Goal: Transaction & Acquisition: Book appointment/travel/reservation

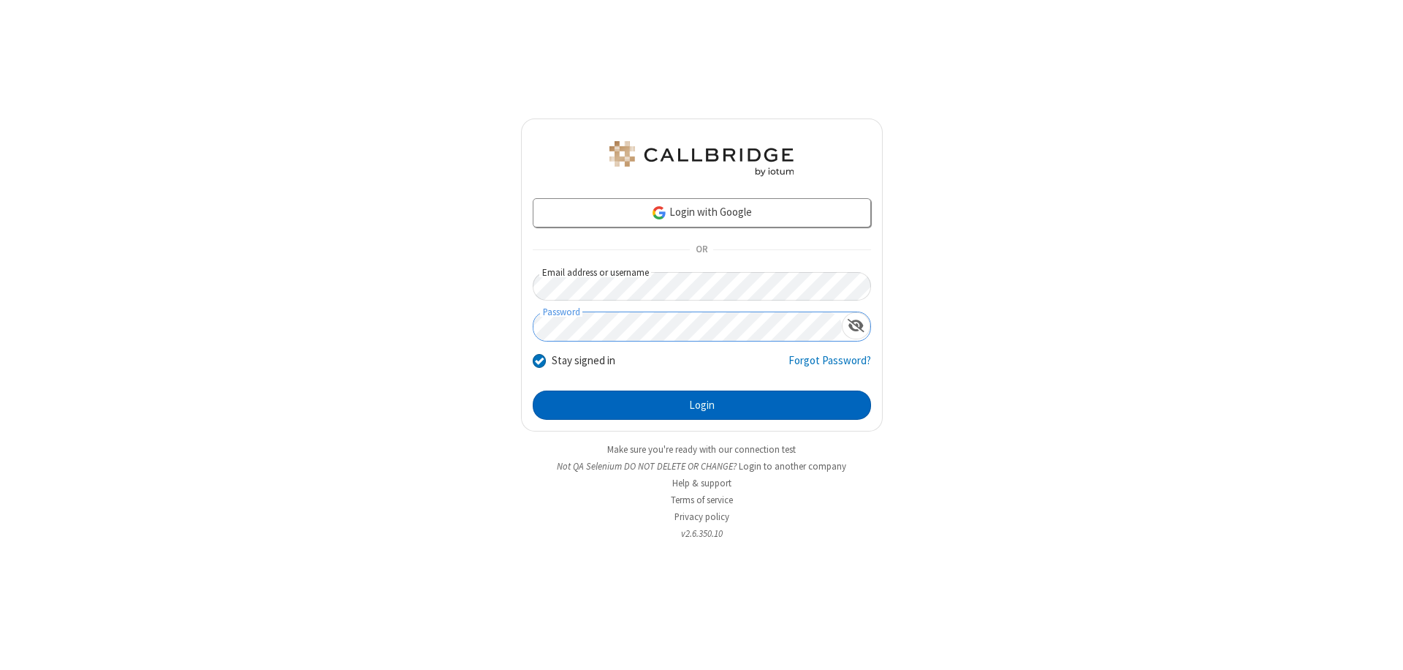
click at [702, 405] on button "Login" at bounding box center [702, 404] width 338 height 29
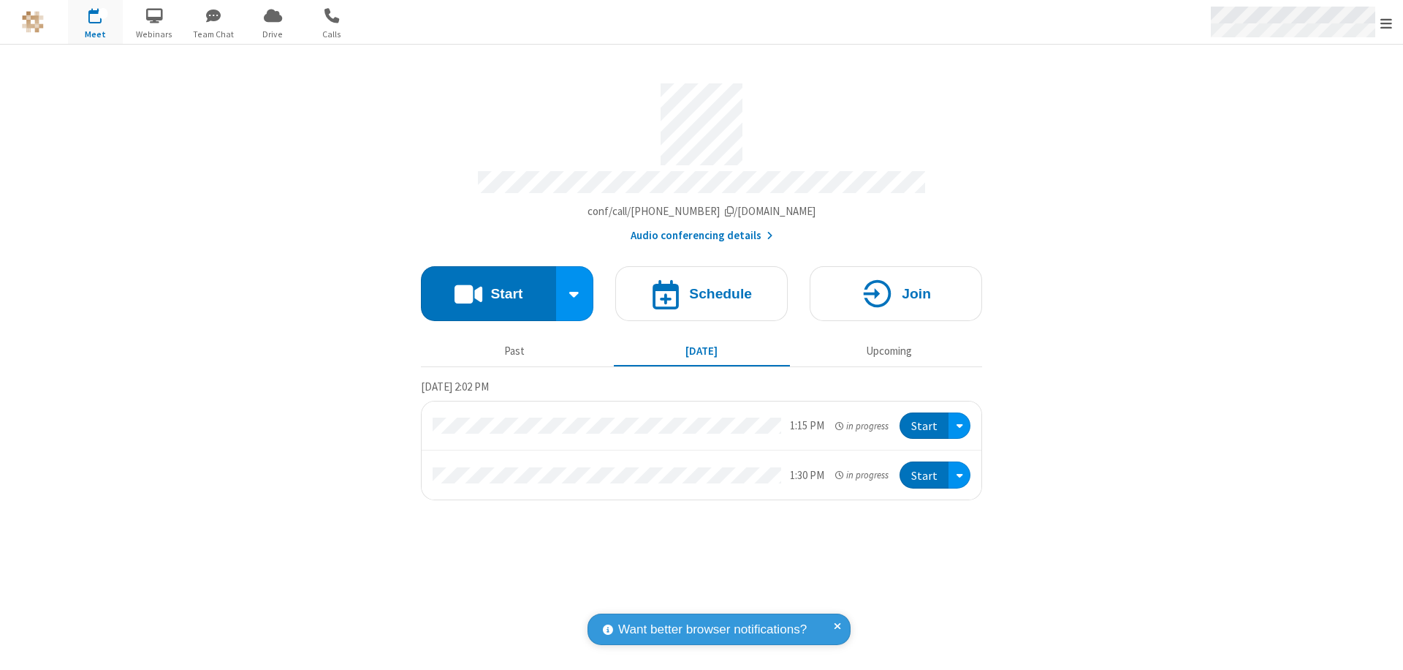
click at [1387, 23] on span "Open menu" at bounding box center [1387, 23] width 12 height 15
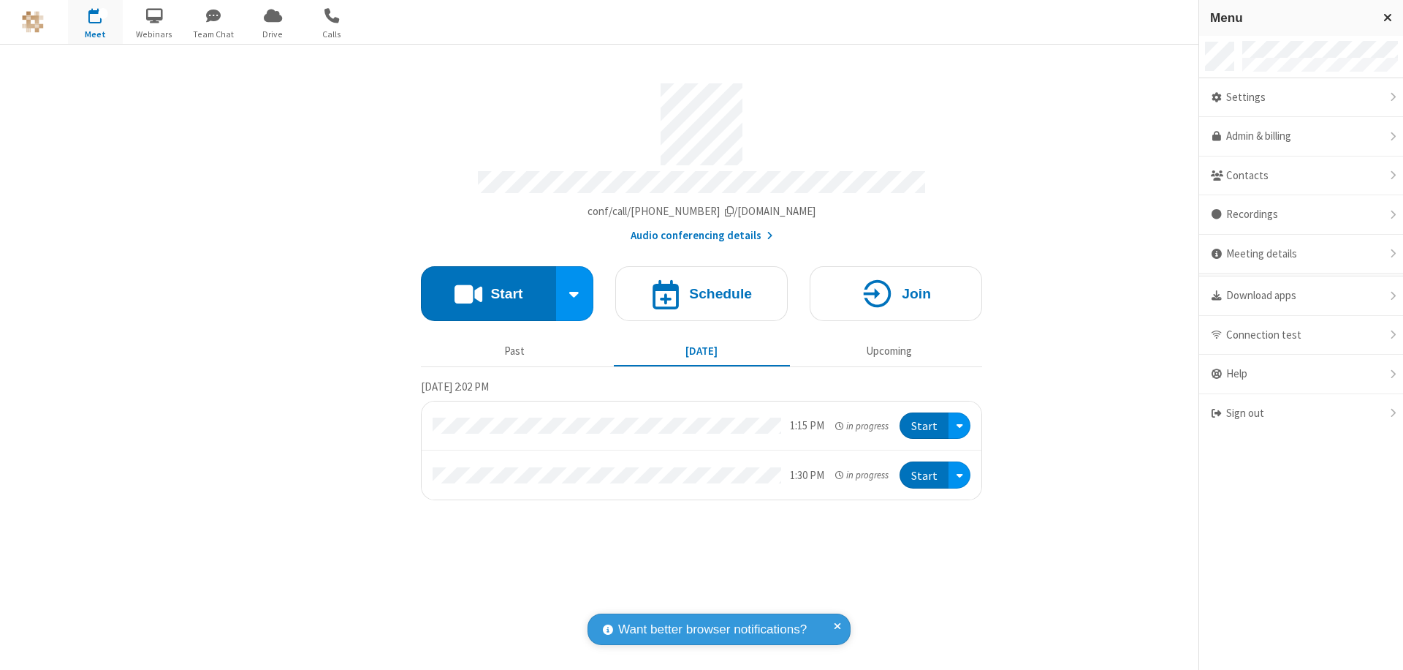
click at [95, 22] on span "button" at bounding box center [95, 15] width 55 height 25
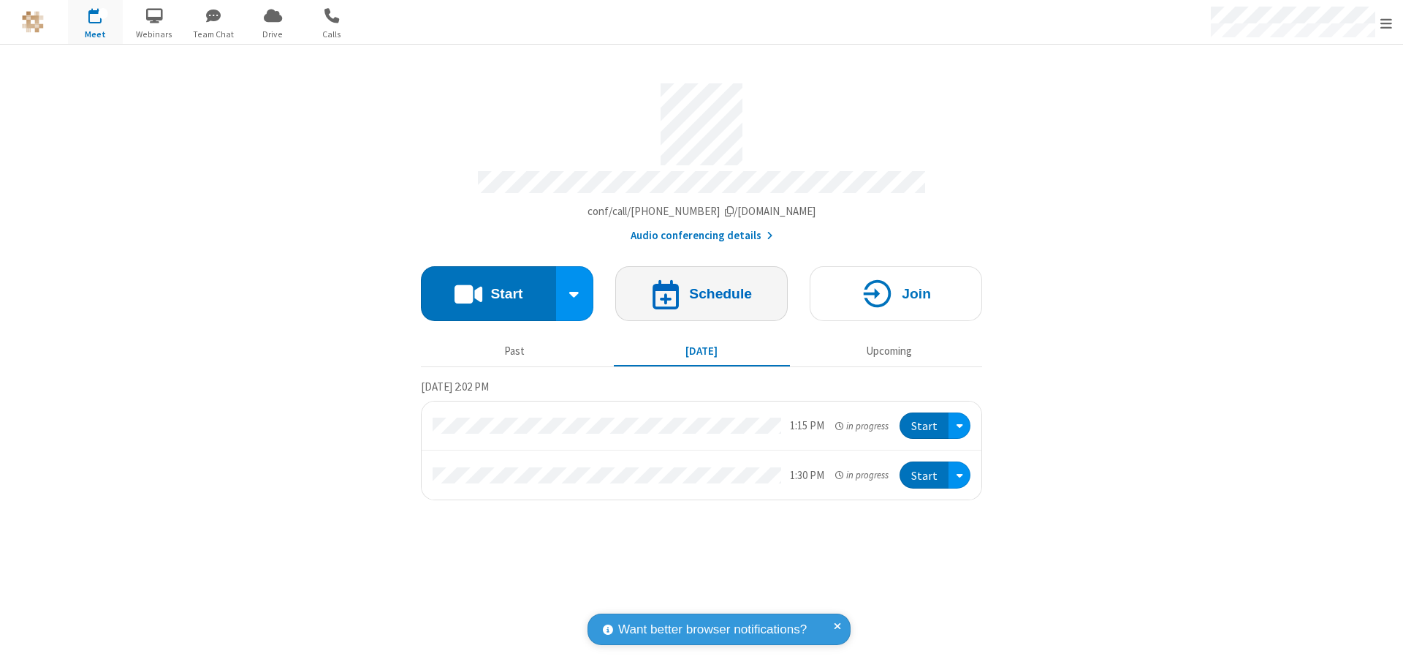
click at [702, 287] on h4 "Schedule" at bounding box center [720, 294] width 63 height 14
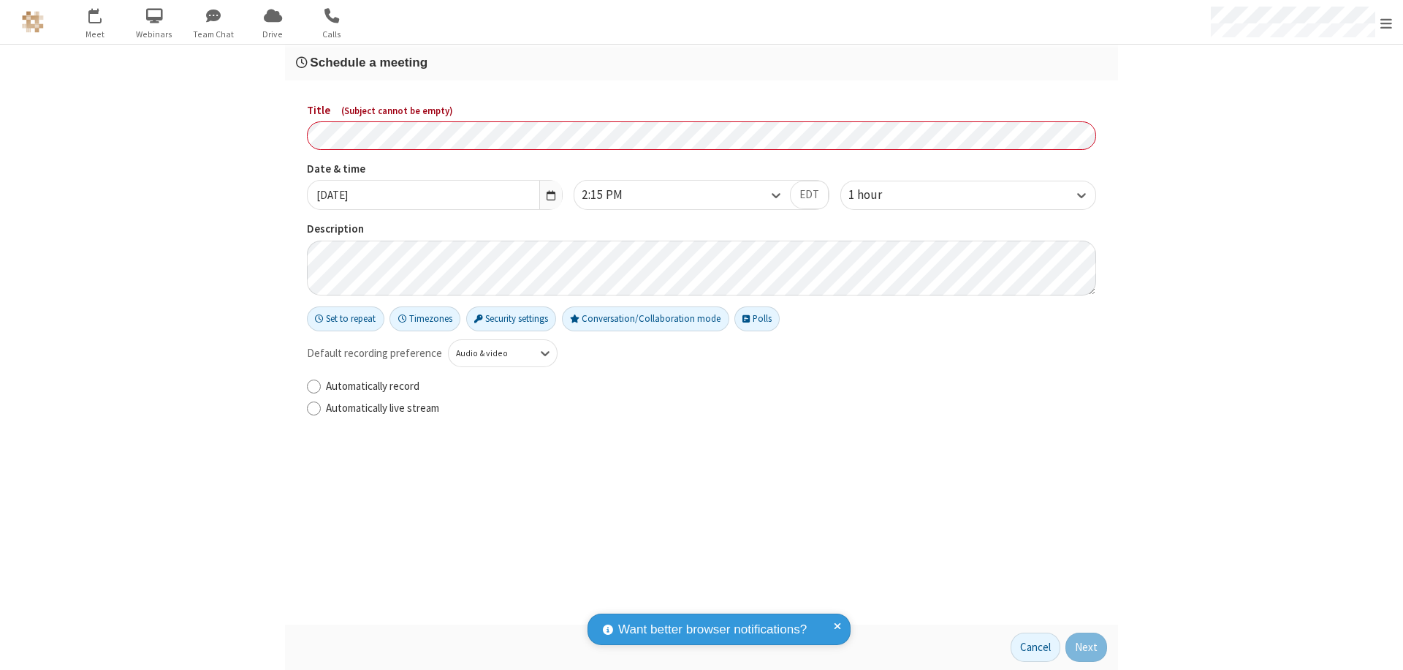
click at [702, 62] on h3 "Schedule a meeting" at bounding box center [701, 63] width 811 height 14
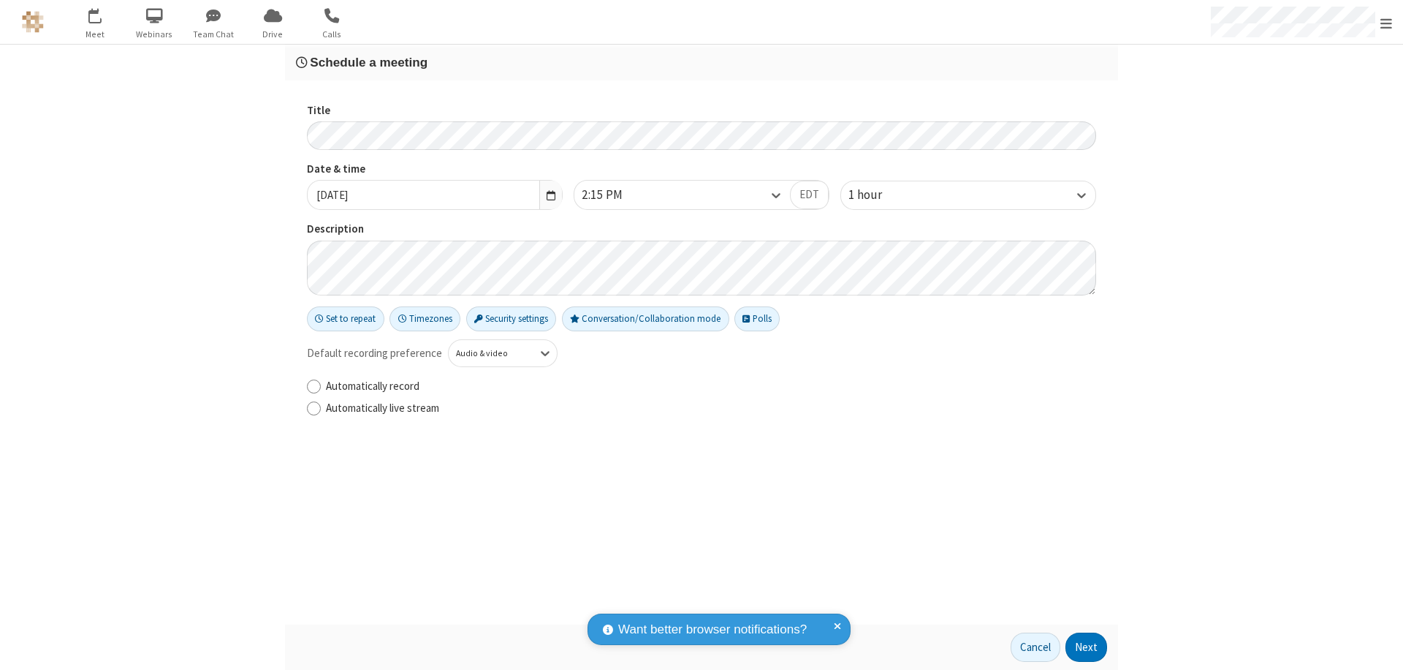
click at [1087, 647] on button "Next" at bounding box center [1087, 646] width 42 height 29
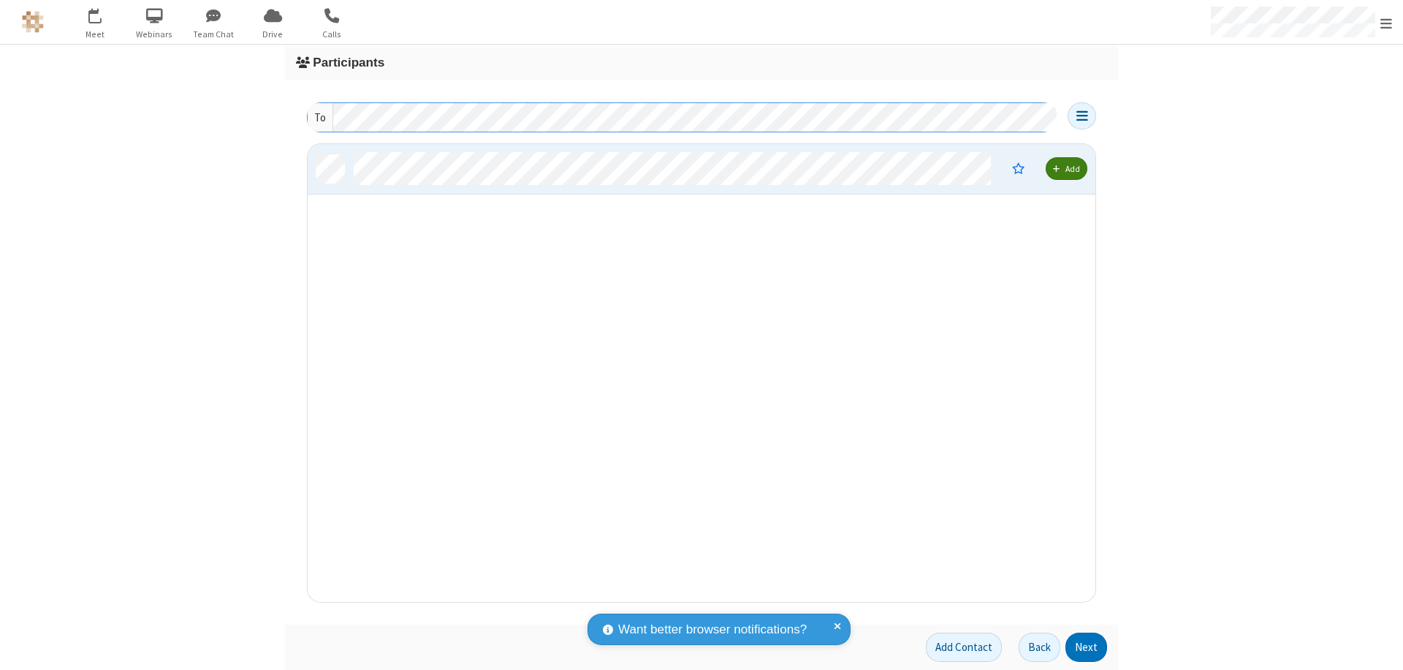
scroll to position [447, 777]
click at [1087, 647] on button "Next" at bounding box center [1087, 646] width 42 height 29
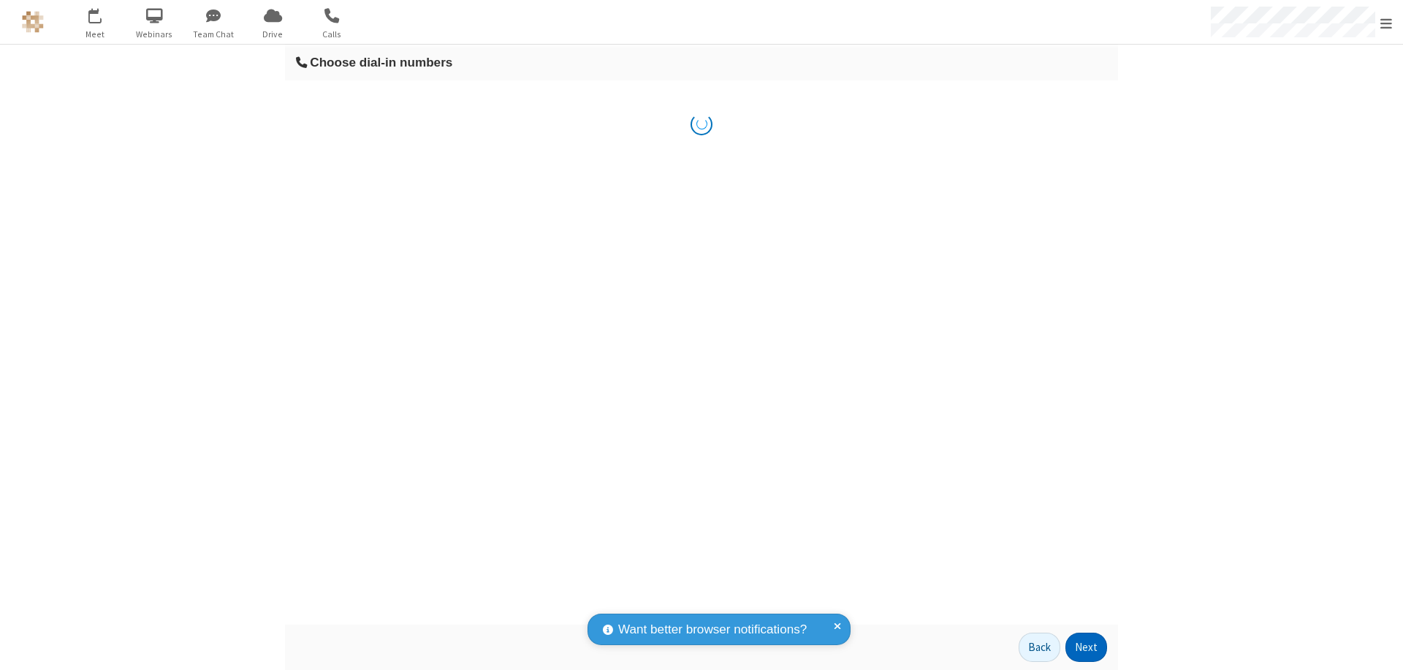
click at [1087, 647] on button "Next" at bounding box center [1087, 646] width 42 height 29
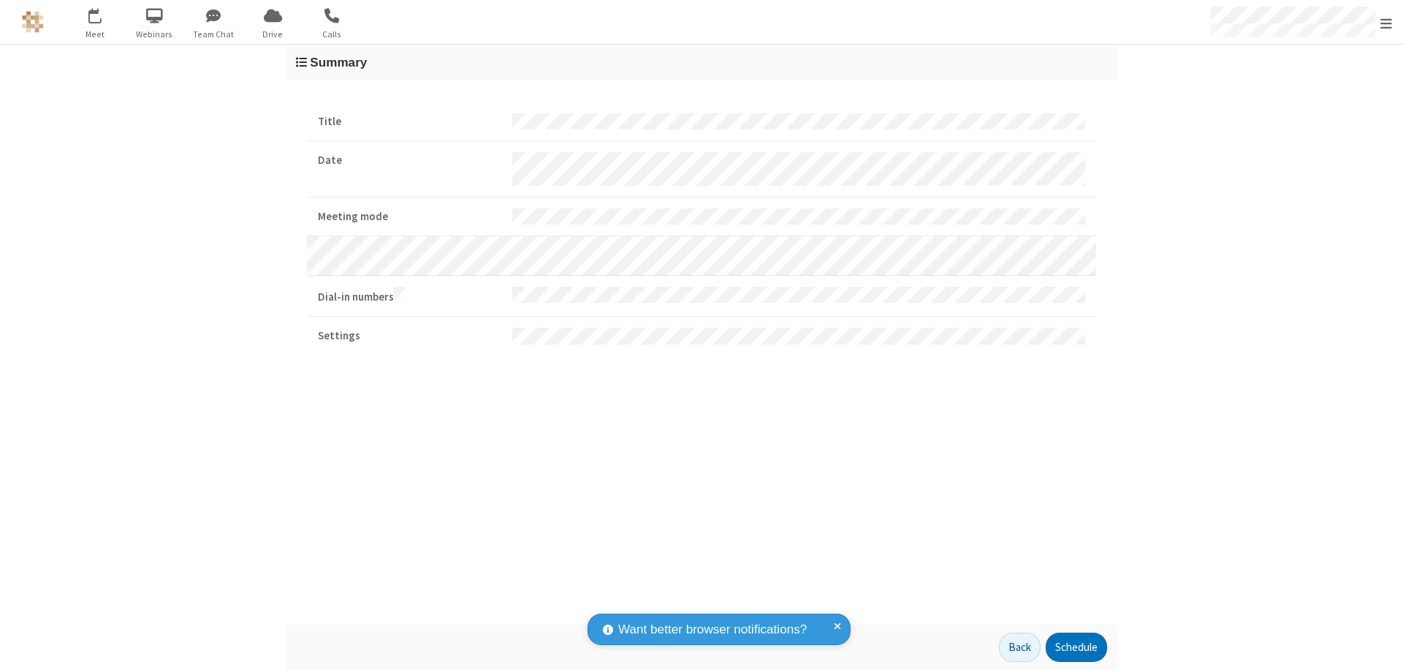
click at [1076, 647] on button "Schedule" at bounding box center [1076, 646] width 61 height 29
